Goal: Find specific page/section: Find specific page/section

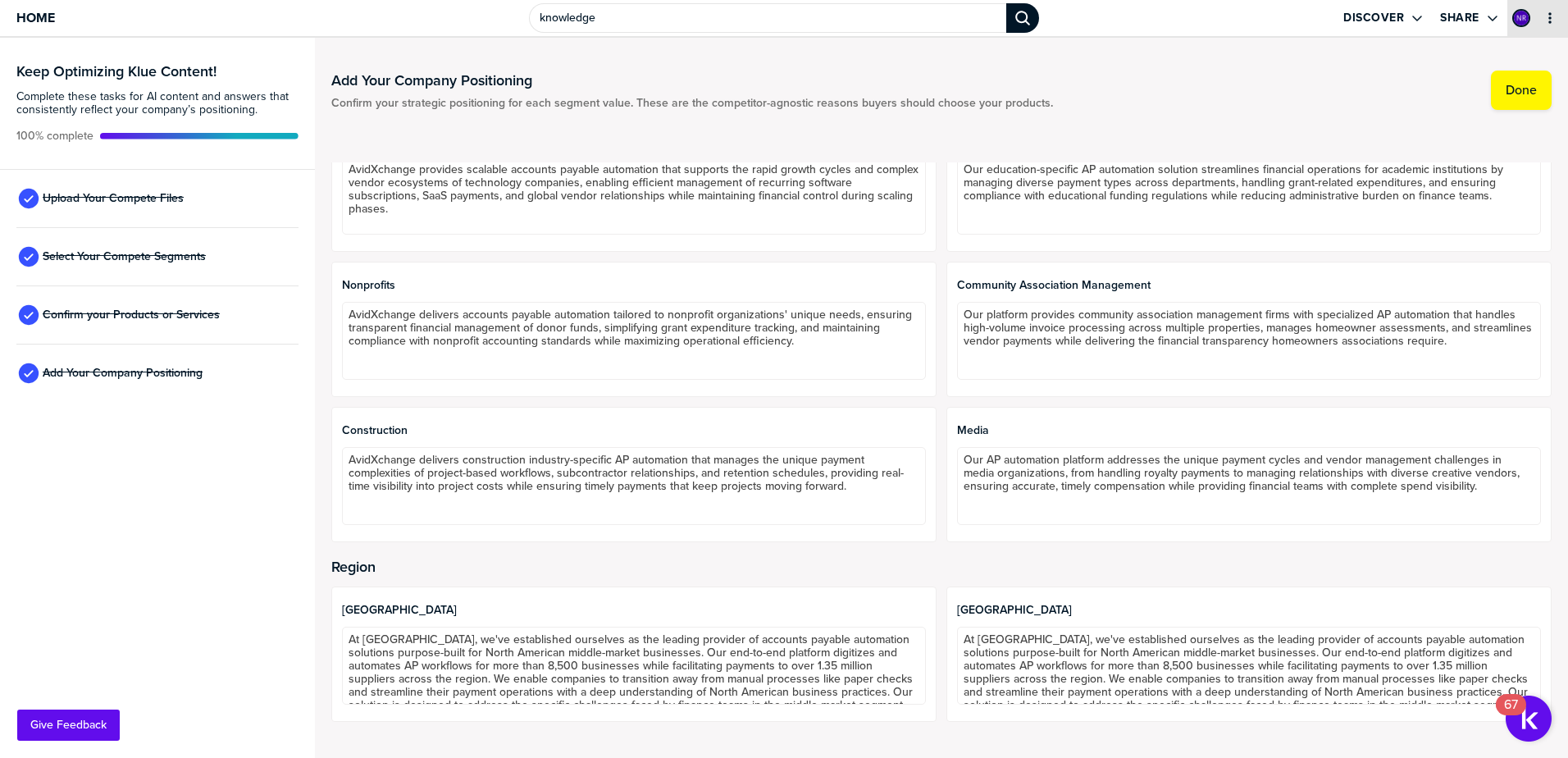
click at [1557, 22] on button "primary" at bounding box center [1550, 18] width 16 height 16
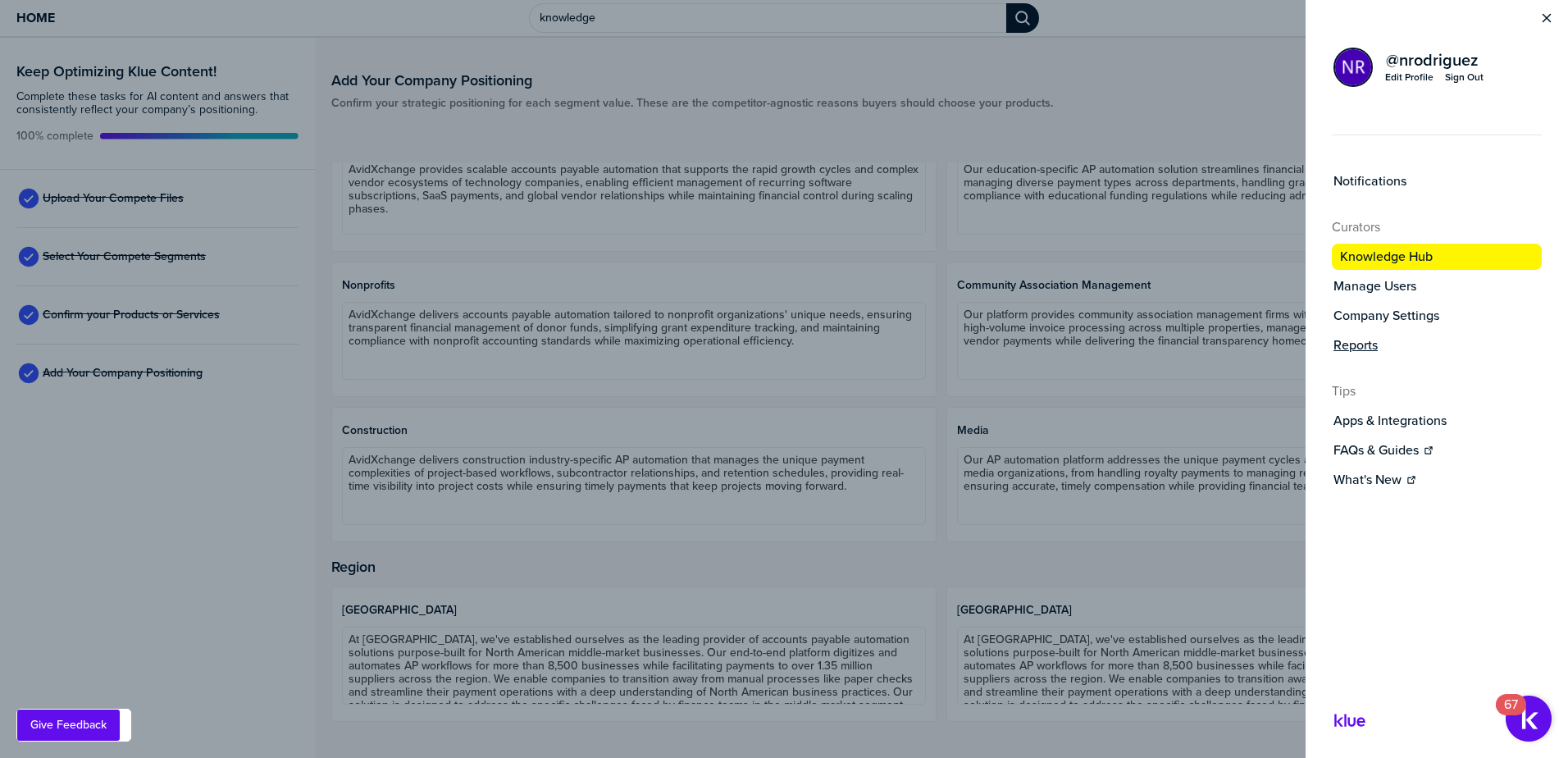
click at [1363, 347] on label "Reports" at bounding box center [1356, 345] width 44 height 16
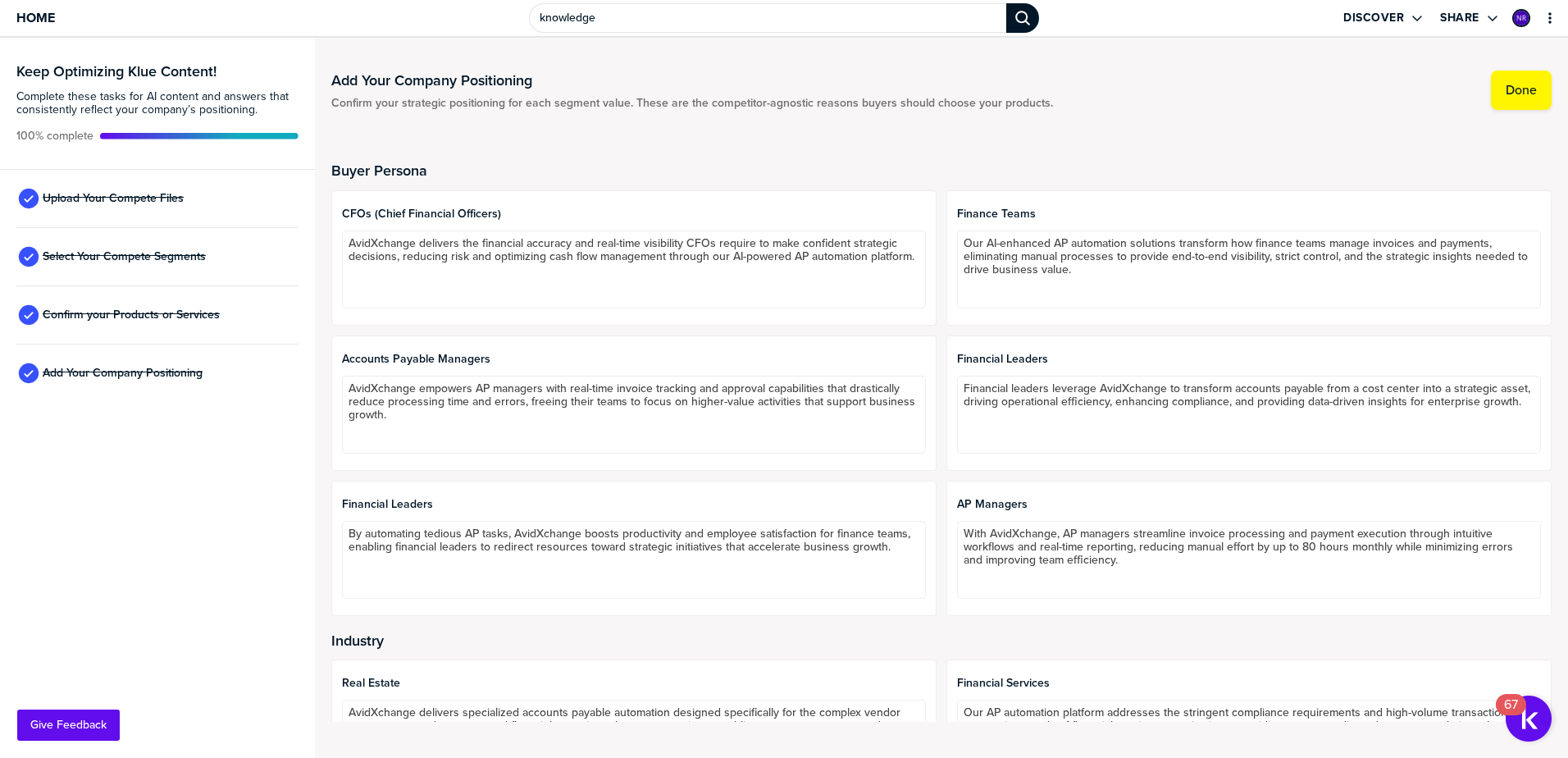
click at [941, 167] on h2 "Buyer Persona" at bounding box center [941, 171] width 1220 height 16
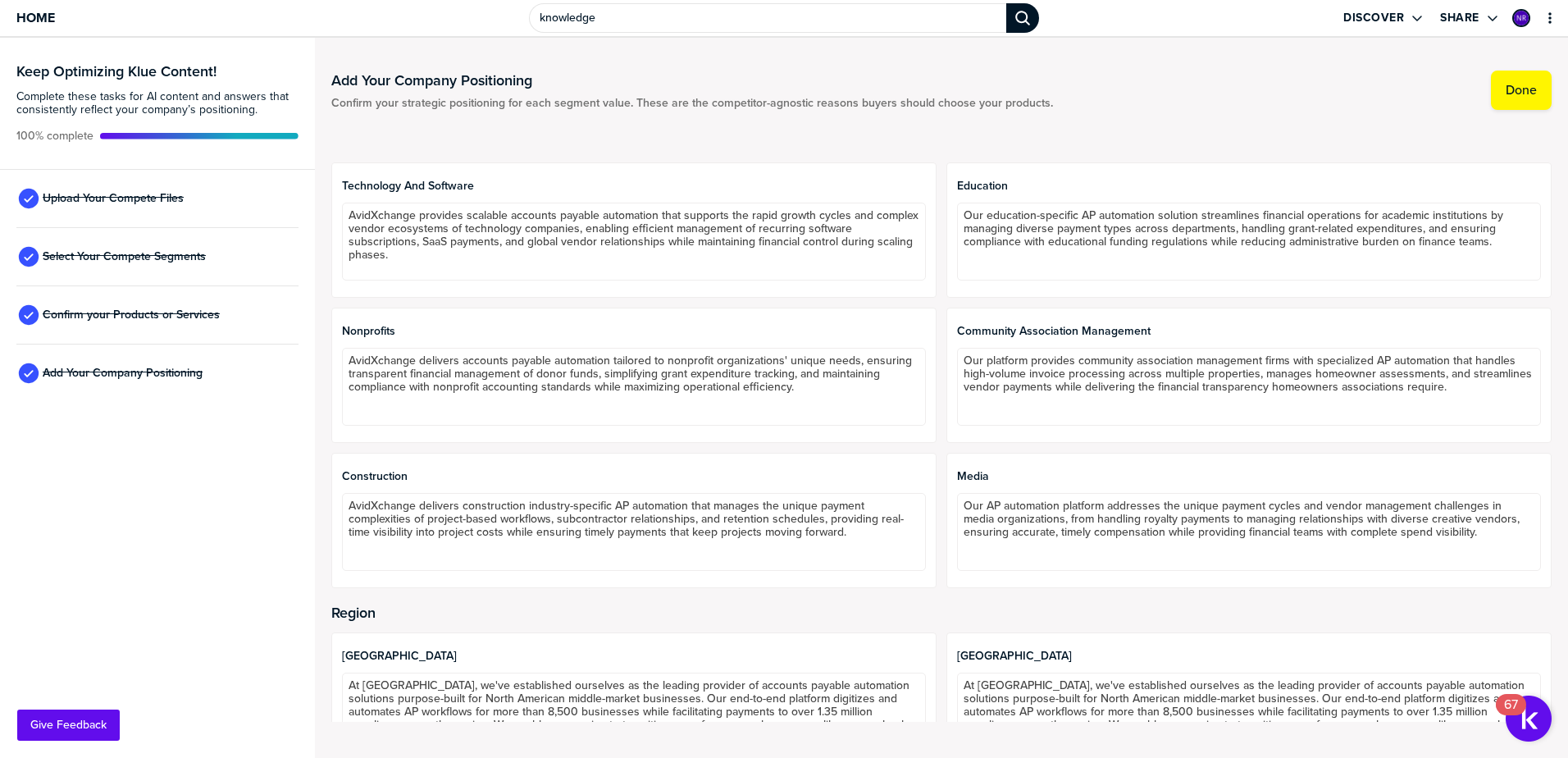
scroll to position [979, 0]
